Goal: Task Accomplishment & Management: Manage account settings

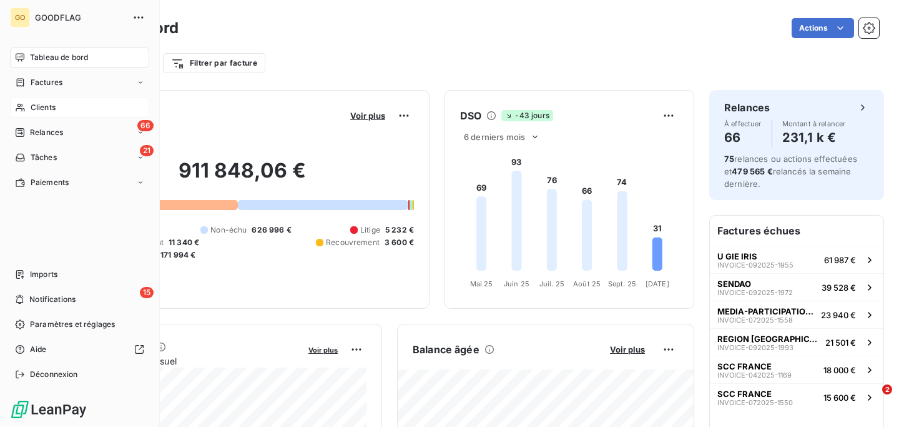
click at [47, 104] on span "Clients" at bounding box center [43, 107] width 25 height 11
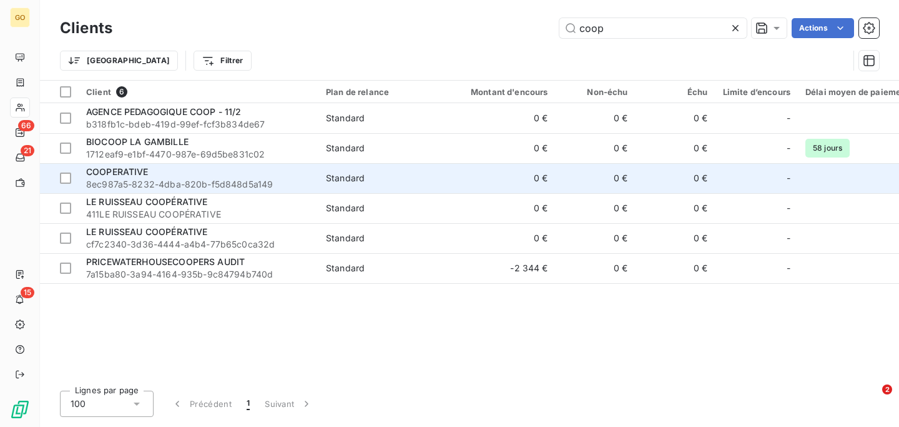
type input "coop"
click at [165, 165] on div "COOPERATIVE" at bounding box center [198, 171] width 225 height 12
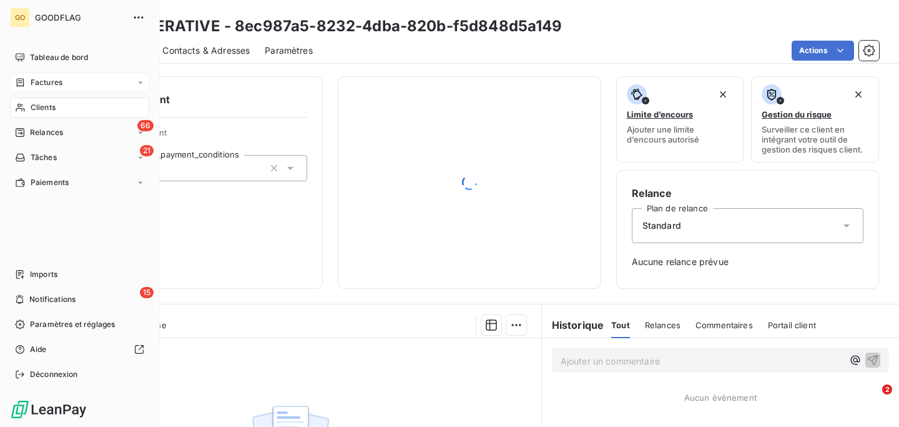
click at [41, 87] on span "Factures" at bounding box center [47, 82] width 32 height 11
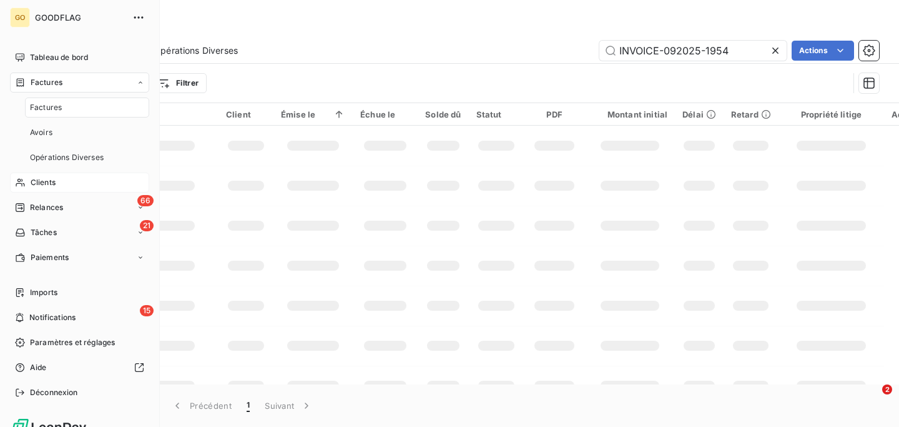
click at [49, 71] on nav "Tableau de bord Factures Factures Avoirs Opérations Diverses Clients 66 Relance…" at bounding box center [79, 157] width 139 height 220
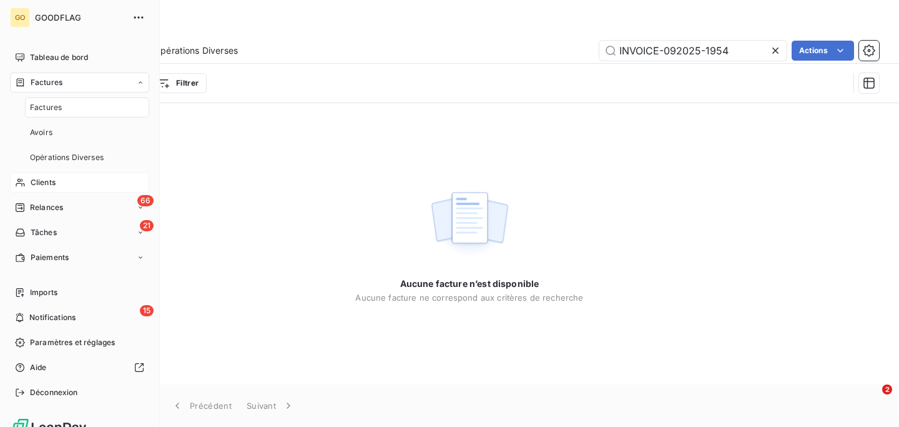
click at [48, 87] on span "Factures" at bounding box center [47, 82] width 32 height 11
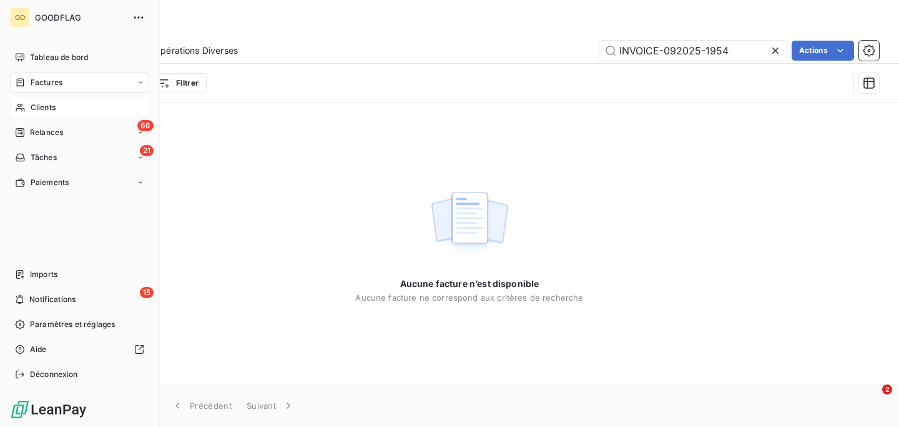
click at [51, 110] on span "Clients" at bounding box center [43, 107] width 25 height 11
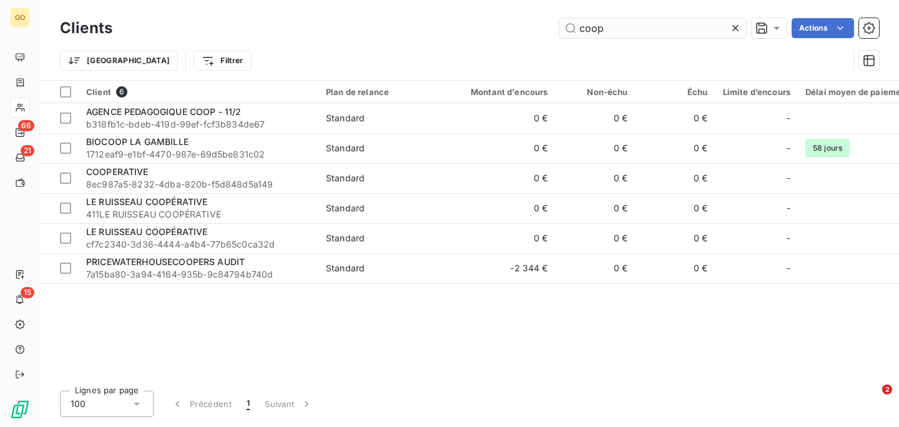
click at [590, 31] on input "coop" at bounding box center [653, 28] width 187 height 20
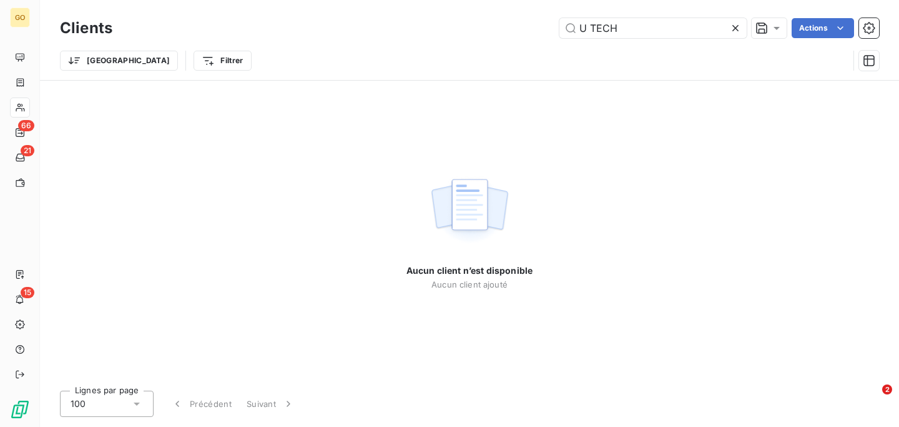
type input "U TECH"
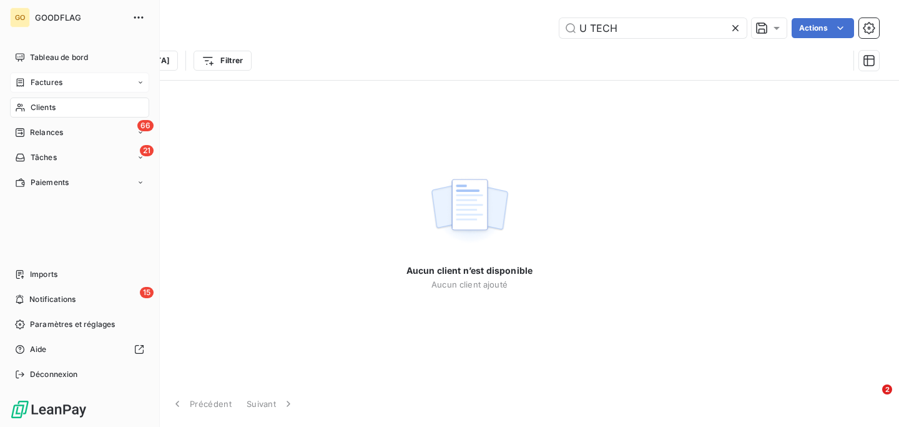
click at [44, 78] on span "Factures" at bounding box center [47, 82] width 32 height 11
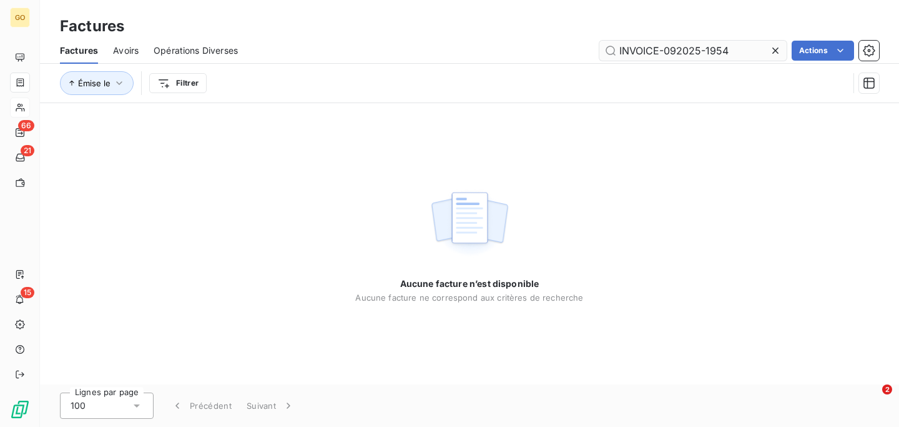
click at [689, 52] on input "INVOICE-092025-1954" at bounding box center [693, 51] width 187 height 20
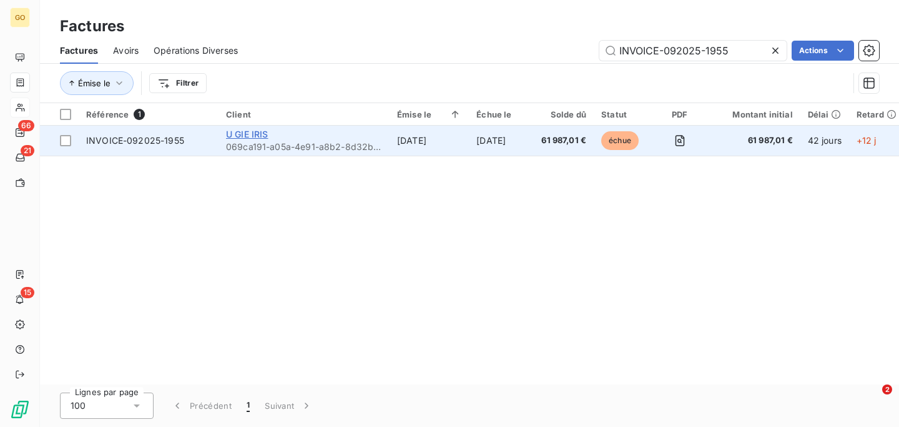
type input "INVOICE-092025-1955"
click at [262, 137] on span "U GIE IRIS" at bounding box center [247, 134] width 42 height 11
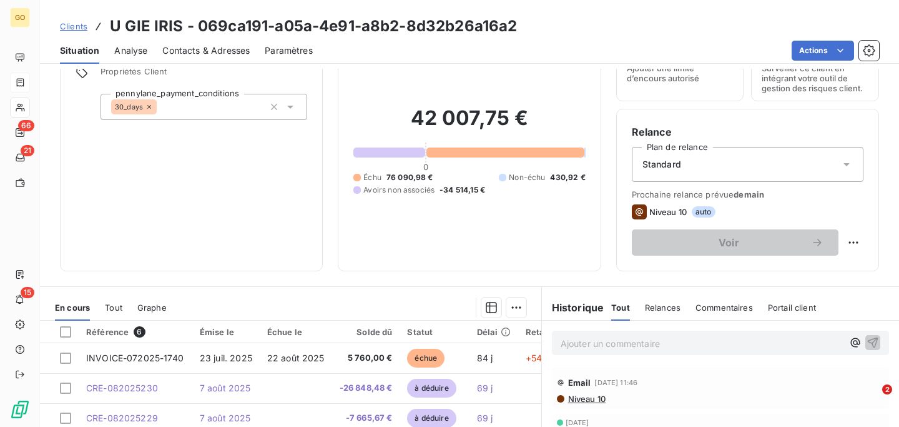
scroll to position [119, 0]
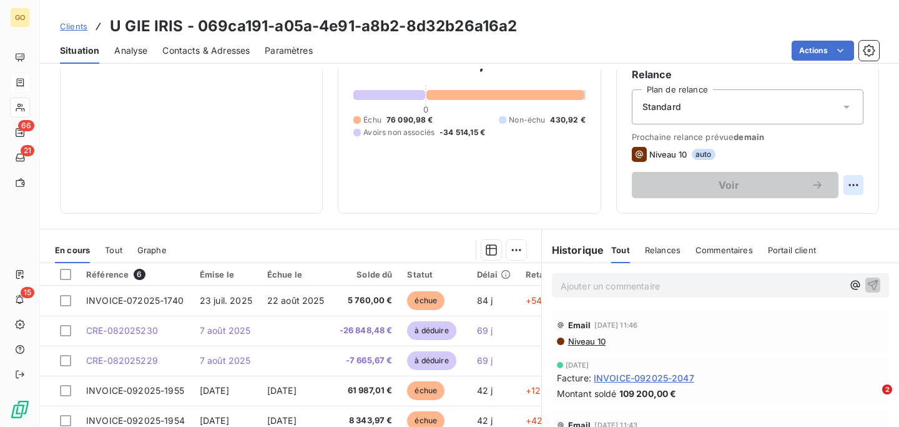
click at [854, 186] on html "GO 66 21 15 Clients U GIE IRIS - 069ca191-a05a-4e91-a8b2-8d32b26a16a2 Situation…" at bounding box center [449, 213] width 899 height 427
click at [837, 220] on div "Replanifier cette action" at bounding box center [802, 212] width 112 height 20
select select "9"
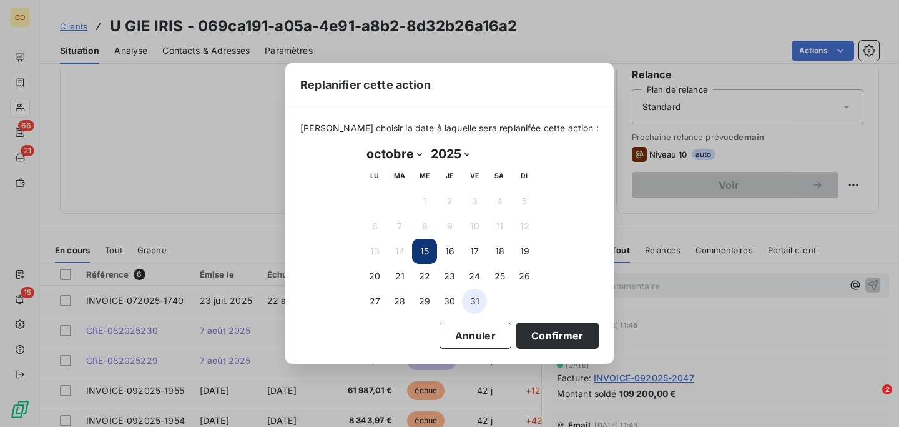
click at [470, 304] on button "31" at bounding box center [474, 301] width 25 height 25
click at [564, 347] on button "Confirmer" at bounding box center [557, 335] width 82 height 26
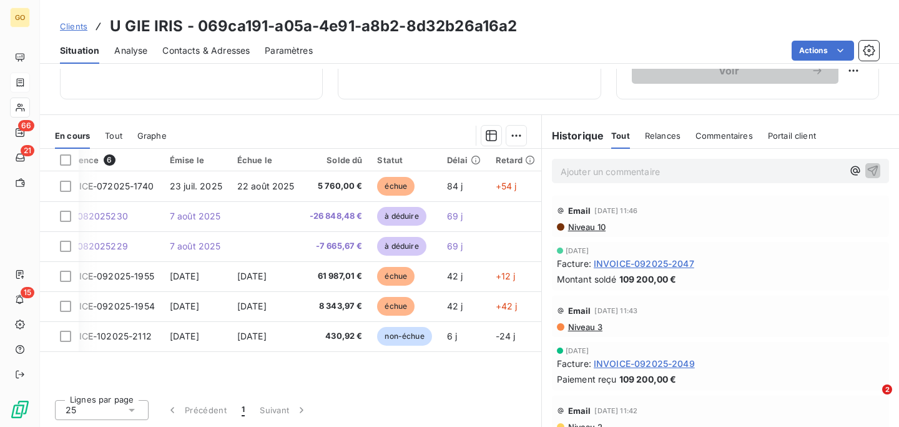
scroll to position [0, 0]
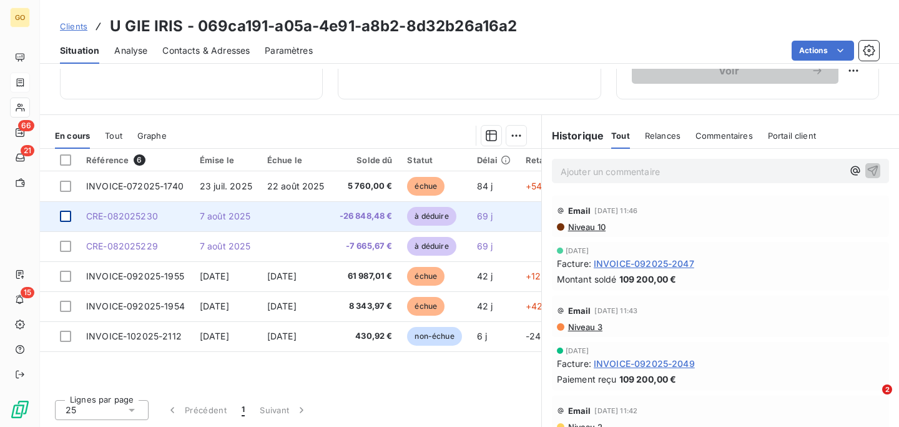
click at [69, 211] on div at bounding box center [65, 215] width 11 height 11
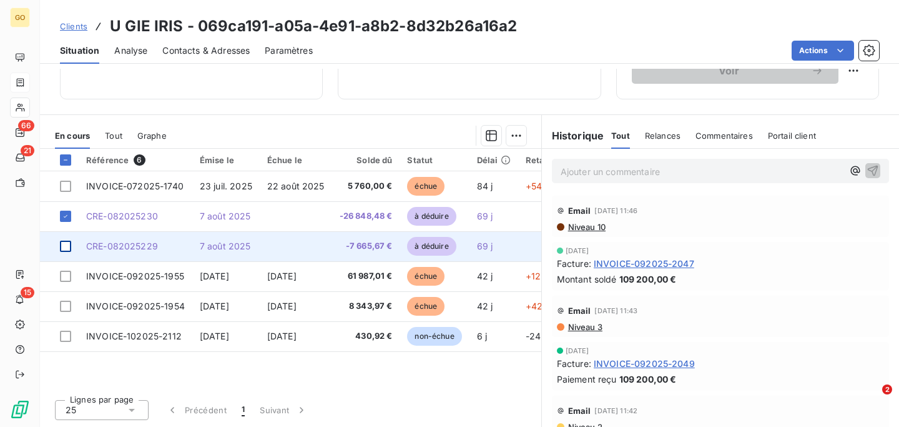
click at [68, 241] on div at bounding box center [65, 245] width 11 height 11
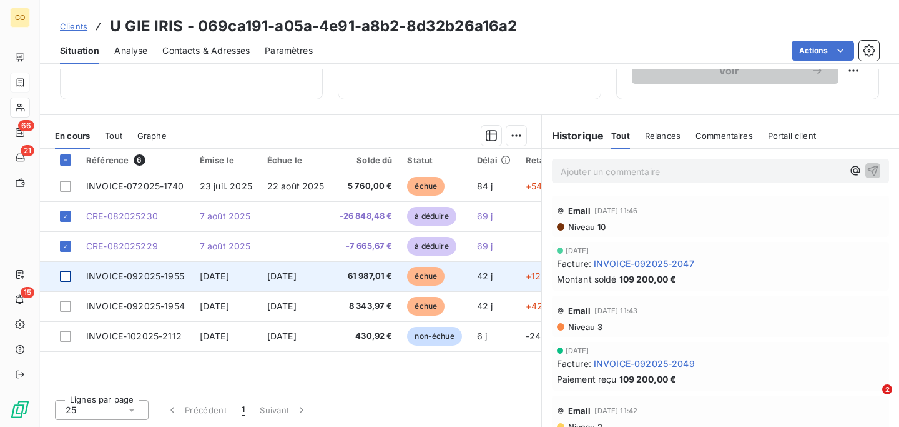
click at [64, 277] on div at bounding box center [65, 275] width 11 height 11
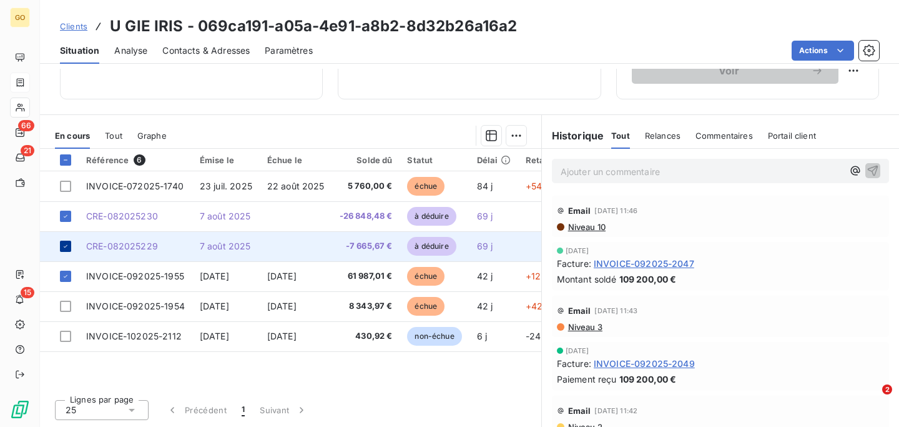
click at [66, 246] on icon at bounding box center [65, 245] width 7 height 7
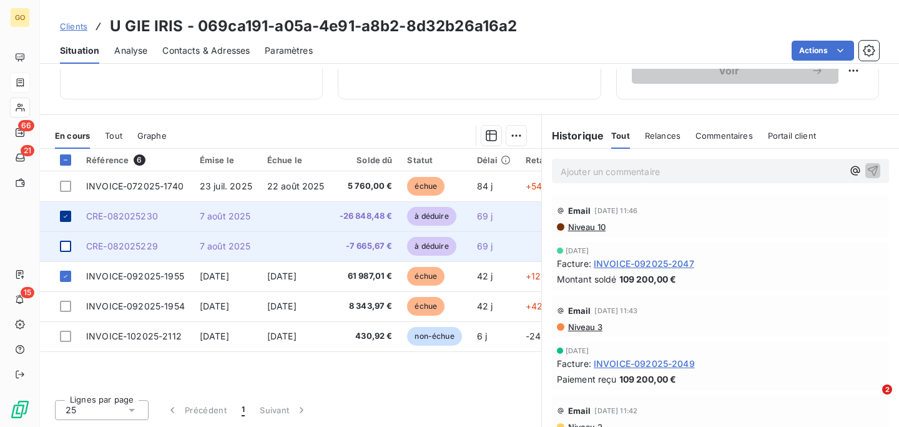
click at [64, 220] on div at bounding box center [65, 215] width 11 height 11
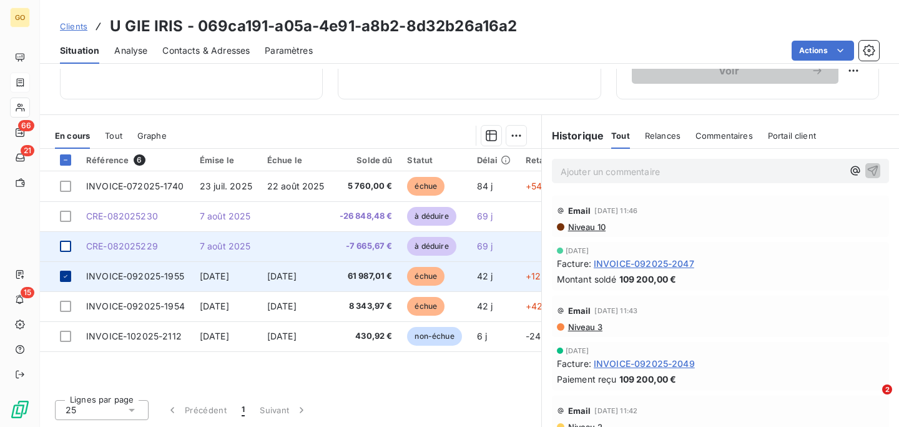
click at [70, 277] on div at bounding box center [65, 275] width 11 height 11
